Goal: Task Accomplishment & Management: Complete application form

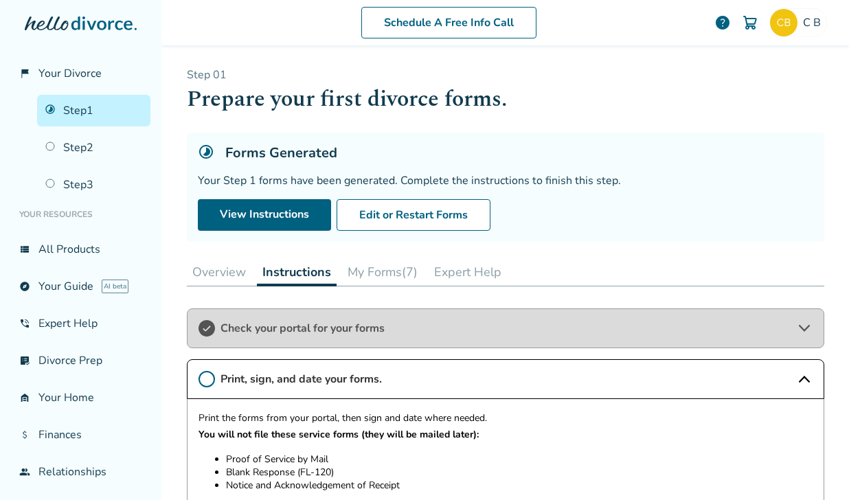
scroll to position [297, 0]
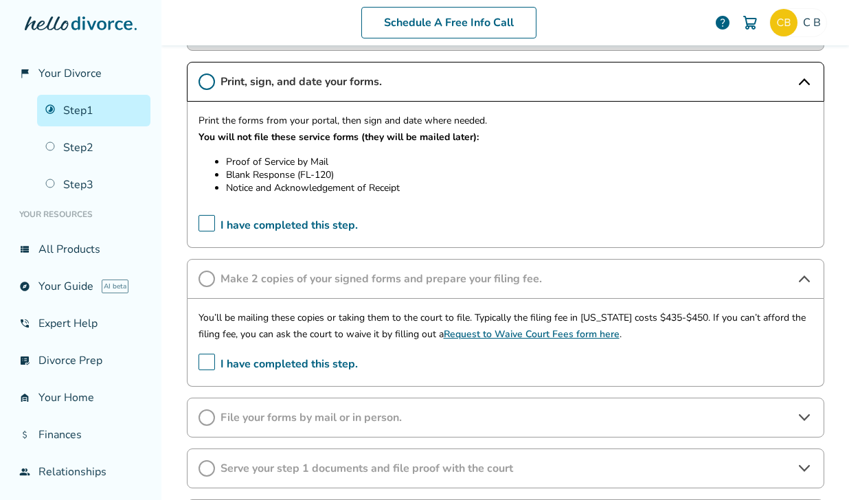
click at [207, 79] on icon at bounding box center [206, 81] width 16 height 16
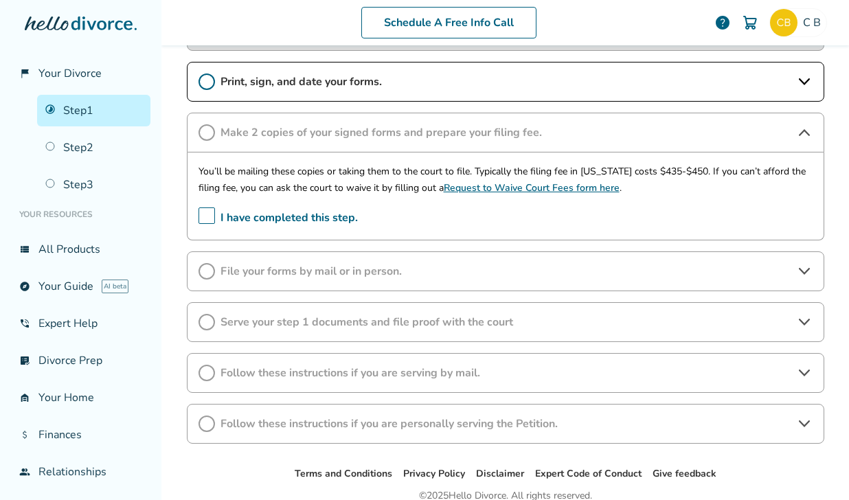
click at [204, 216] on span "I have completed this step." at bounding box center [277, 217] width 159 height 21
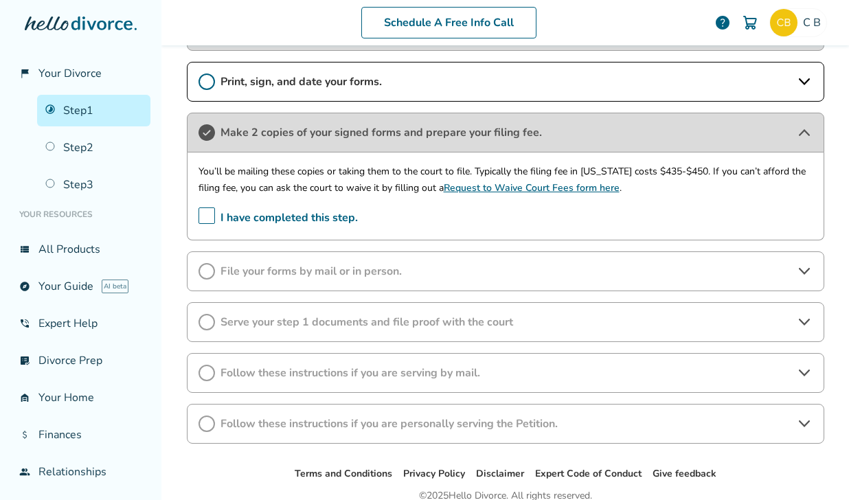
click at [251, 273] on span "File your forms by mail or in person." at bounding box center [505, 271] width 570 height 15
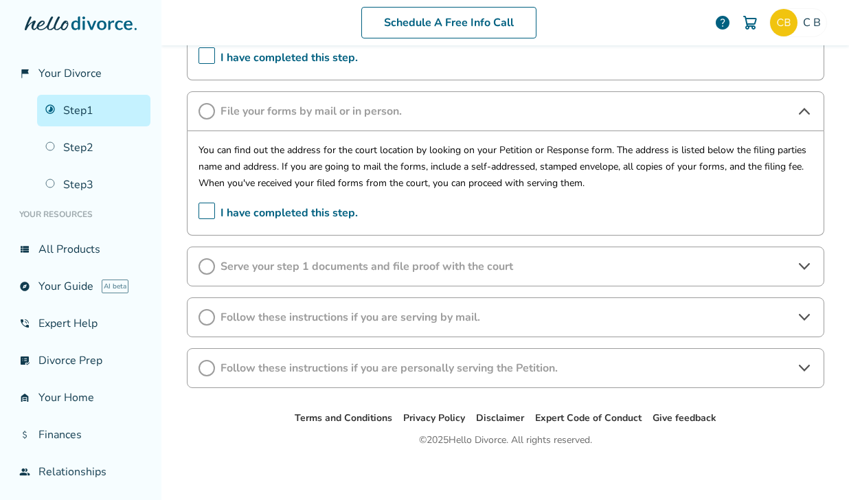
scroll to position [459, 0]
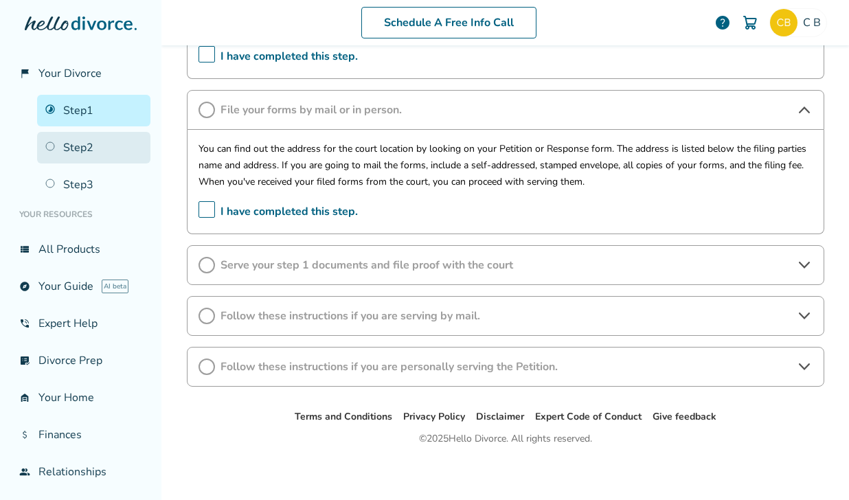
click at [91, 148] on link "Step 2" at bounding box center [93, 148] width 113 height 32
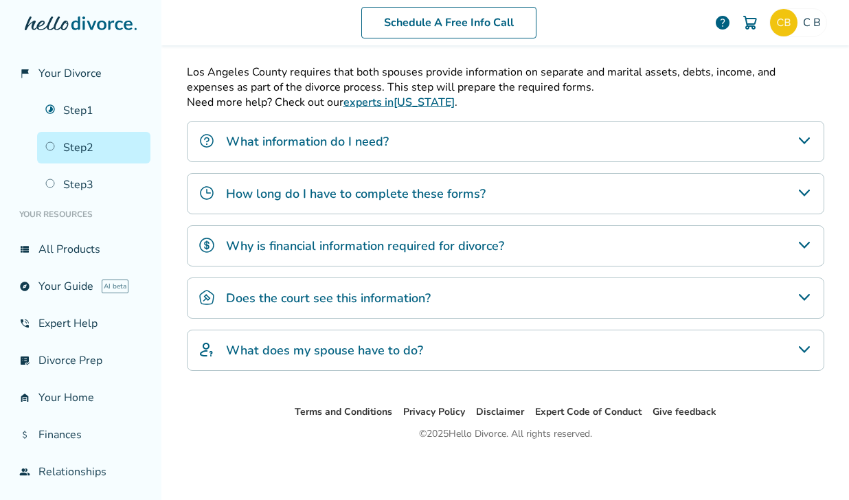
scroll to position [440, 0]
click at [382, 349] on h4 "What does my spouse have to do?" at bounding box center [324, 350] width 197 height 18
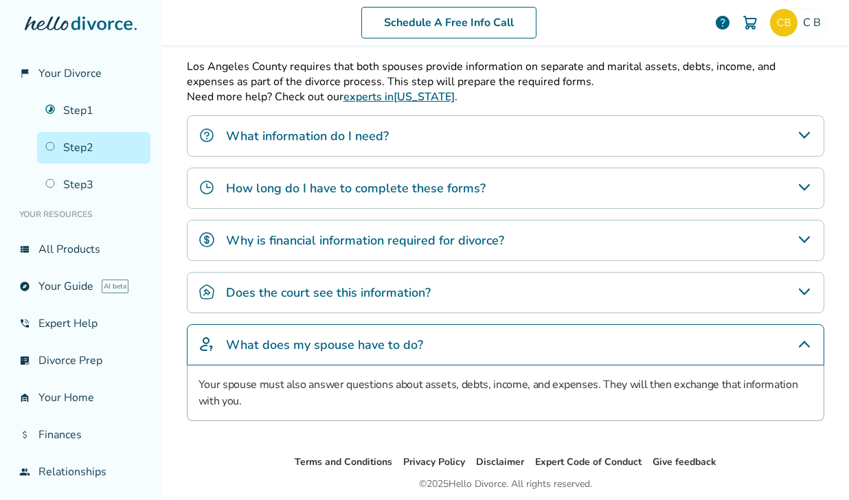
click at [442, 146] on div "What information do I need?" at bounding box center [505, 135] width 637 height 41
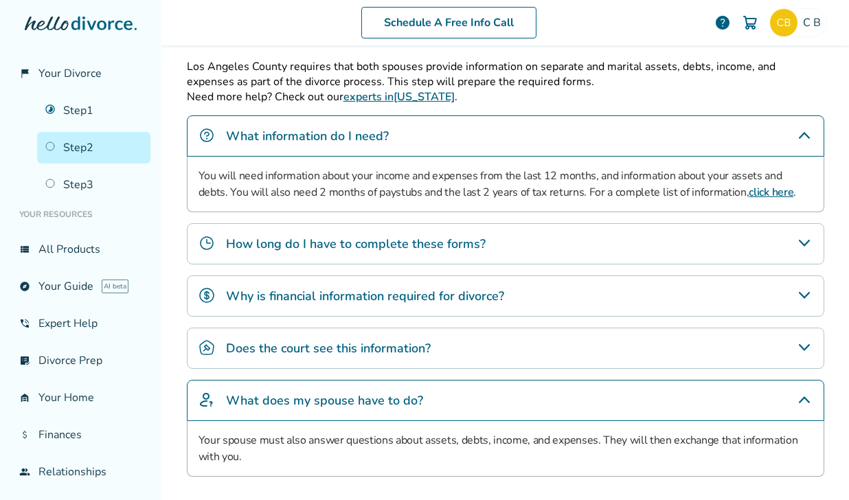
click at [411, 249] on h4 "How long do I have to complete these forms?" at bounding box center [356, 244] width 260 height 18
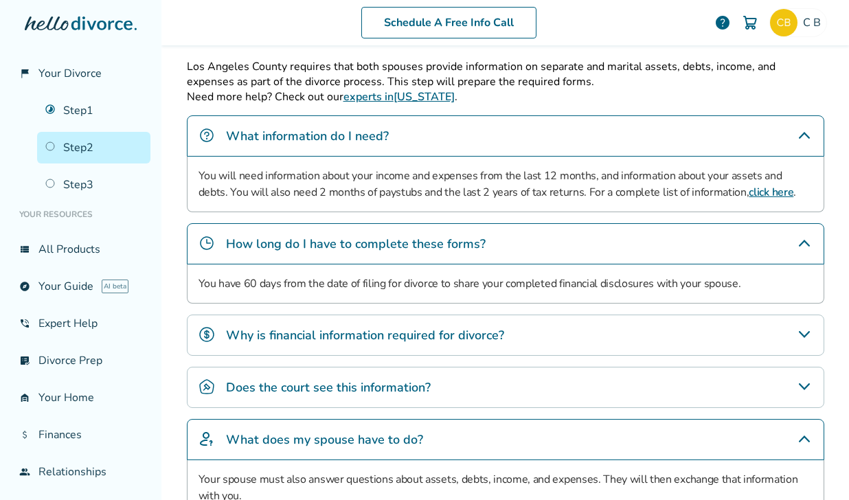
click at [404, 337] on h4 "Why is financial information required for divorce?" at bounding box center [365, 335] width 278 height 18
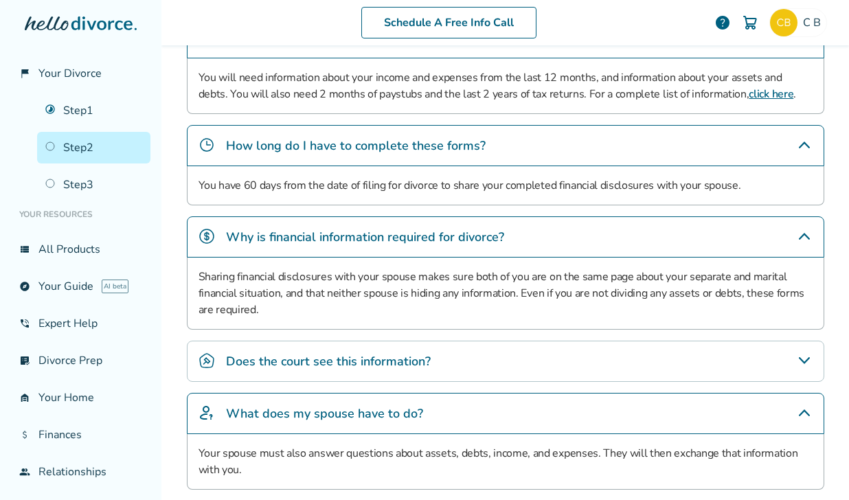
scroll to position [546, 0]
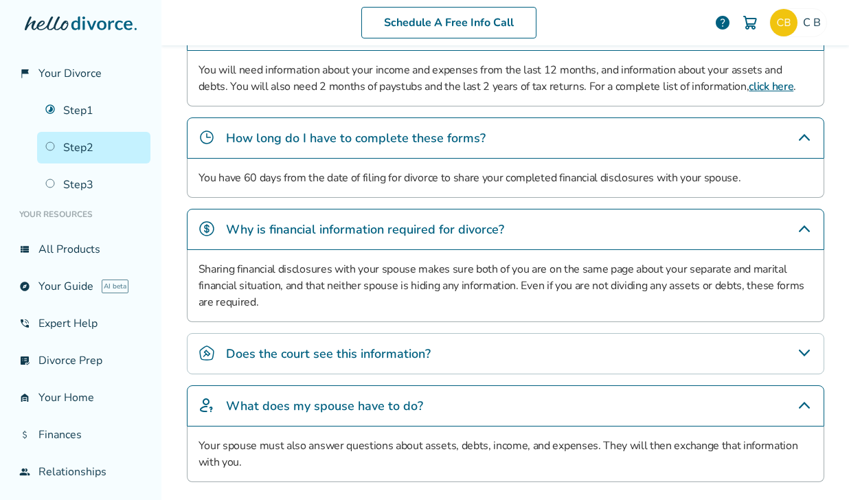
click at [409, 357] on h4 "Does the court see this information?" at bounding box center [328, 354] width 205 height 18
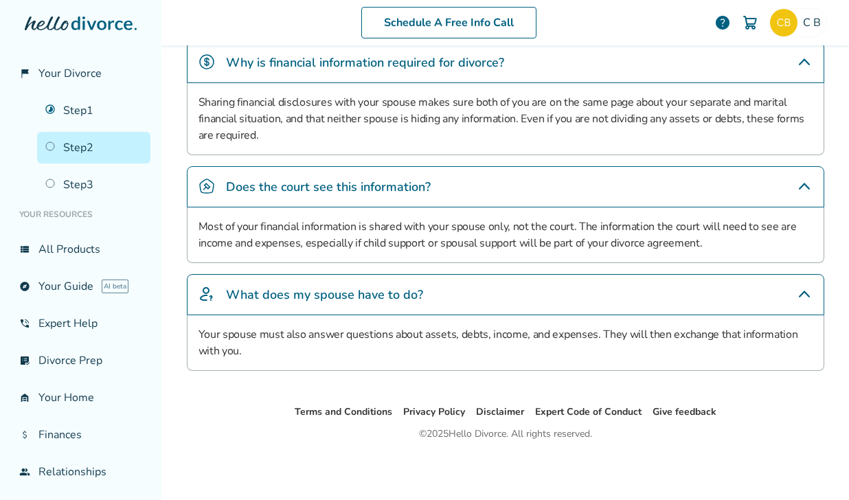
scroll to position [718, 0]
click at [89, 183] on link "Step 3" at bounding box center [93, 185] width 113 height 32
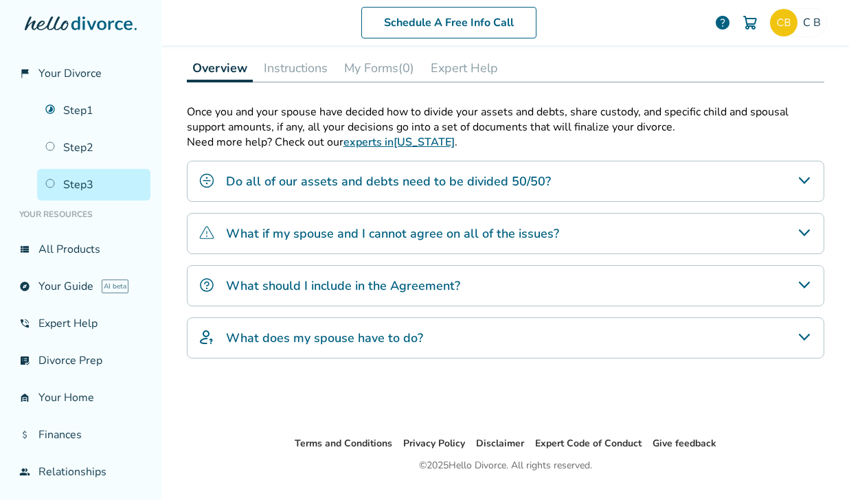
scroll to position [294, 0]
click at [87, 114] on link "Step 1" at bounding box center [93, 111] width 113 height 32
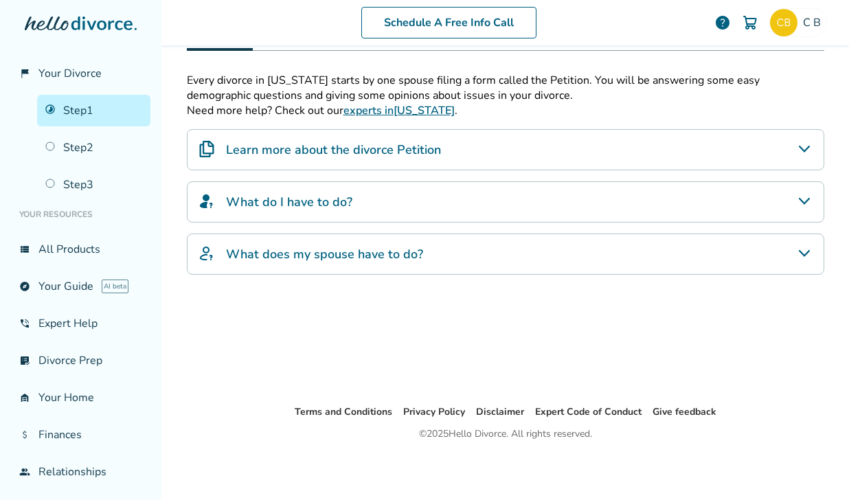
scroll to position [67, 0]
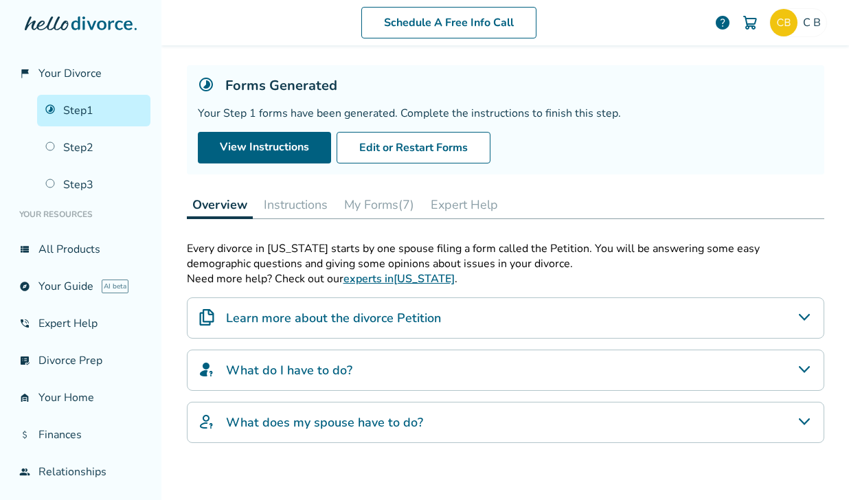
click at [291, 204] on button "Instructions" at bounding box center [295, 204] width 75 height 27
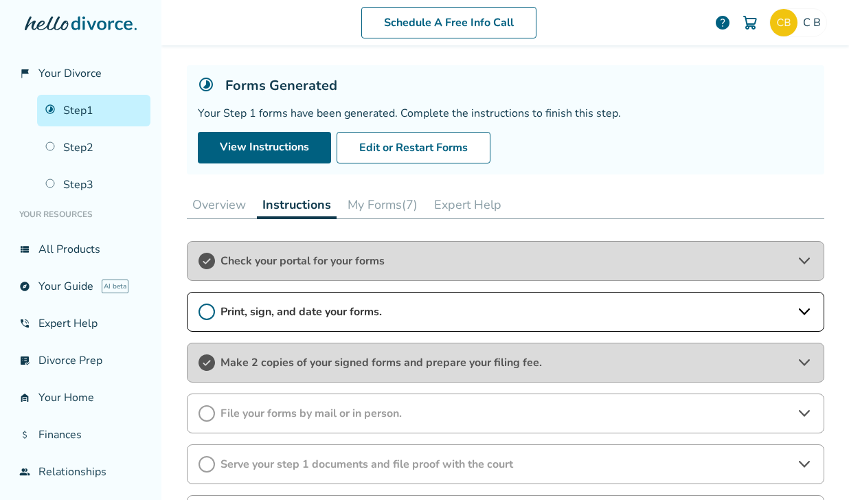
click at [204, 313] on icon at bounding box center [206, 311] width 16 height 16
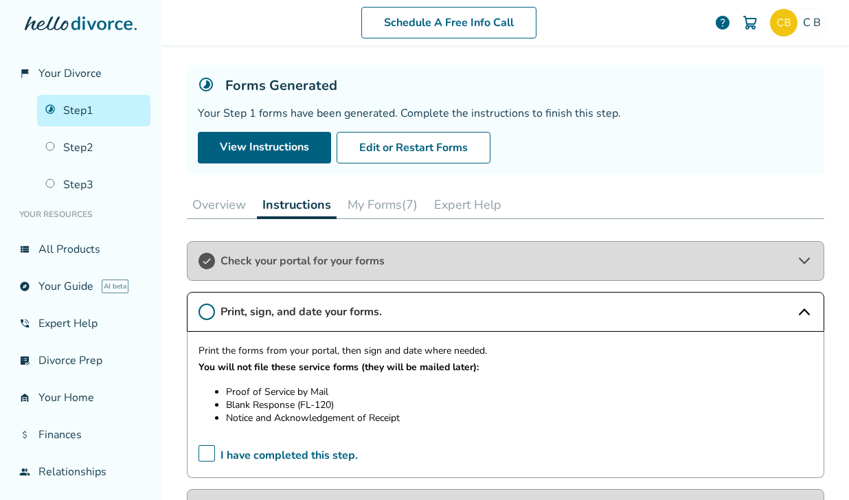
click at [209, 454] on span "I have completed this step." at bounding box center [277, 455] width 159 height 21
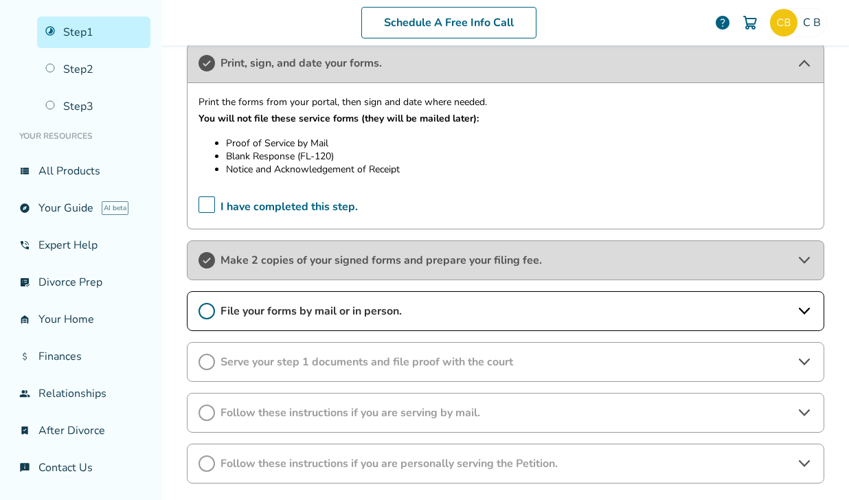
scroll to position [317, 0]
